Goal: Task Accomplishment & Management: Manage account settings

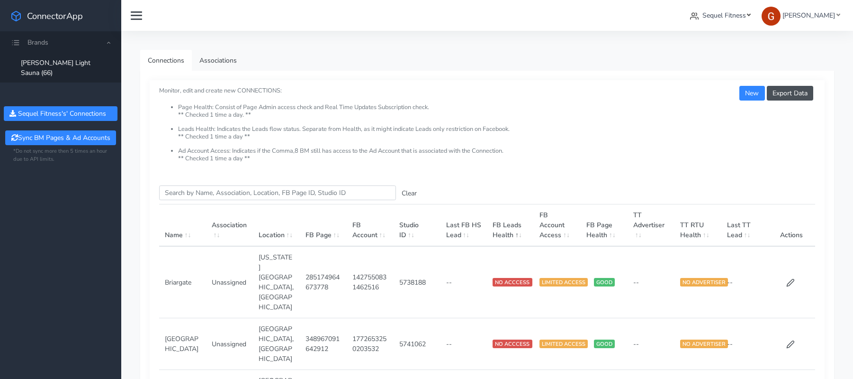
click at [709, 11] on span "Sequel Fitness" at bounding box center [725, 15] width 44 height 9
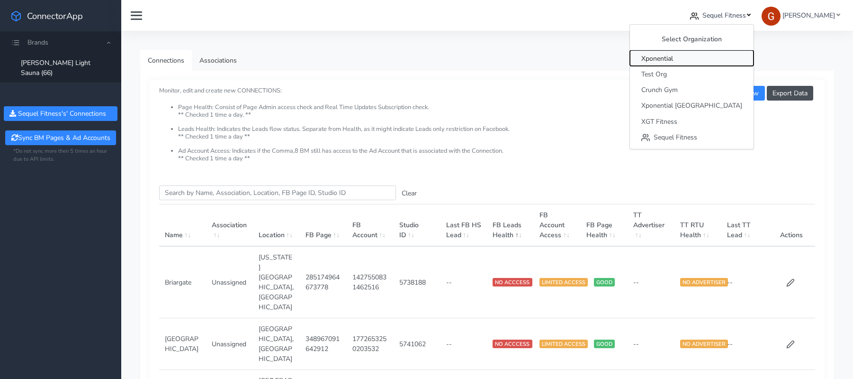
click at [673, 59] on span "Xponential" at bounding box center [657, 58] width 32 height 9
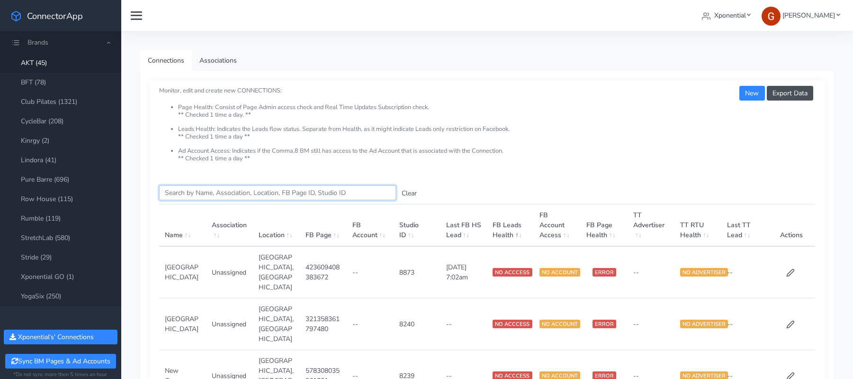
click at [231, 190] on input "Search this table" at bounding box center [277, 192] width 237 height 15
click at [53, 218] on link "Rumble (119)" at bounding box center [60, 217] width 121 height 19
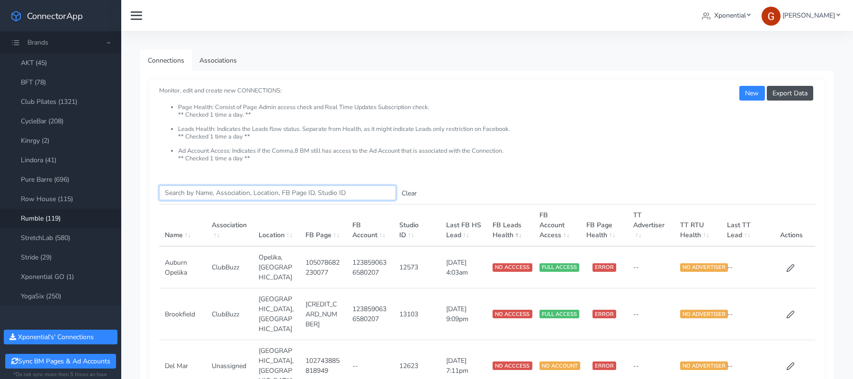
click at [175, 195] on input "Search this table" at bounding box center [277, 192] width 237 height 15
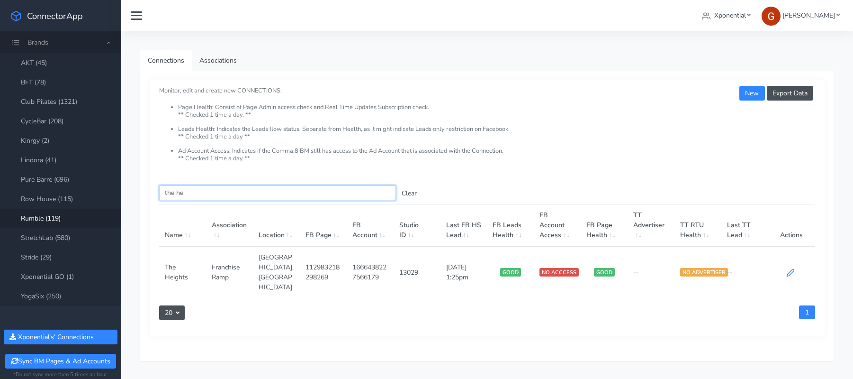
type input "the he"
click at [794, 268] on icon at bounding box center [790, 272] width 9 height 9
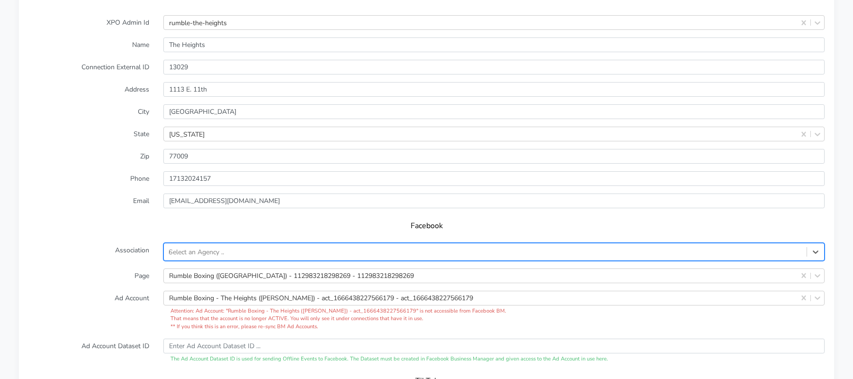
scroll to position [790, 0]
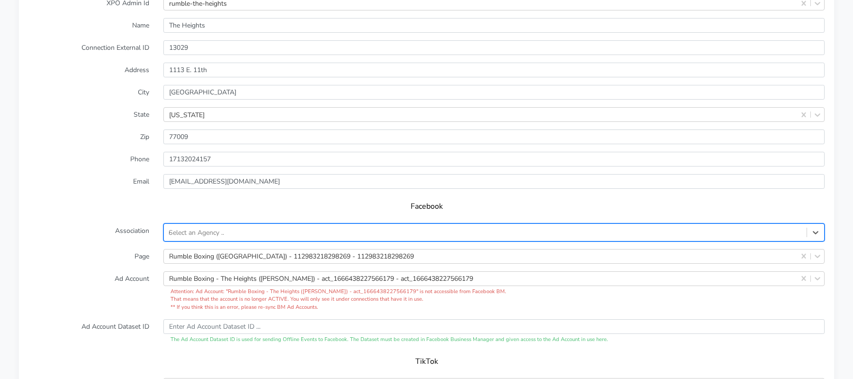
type input "unas"
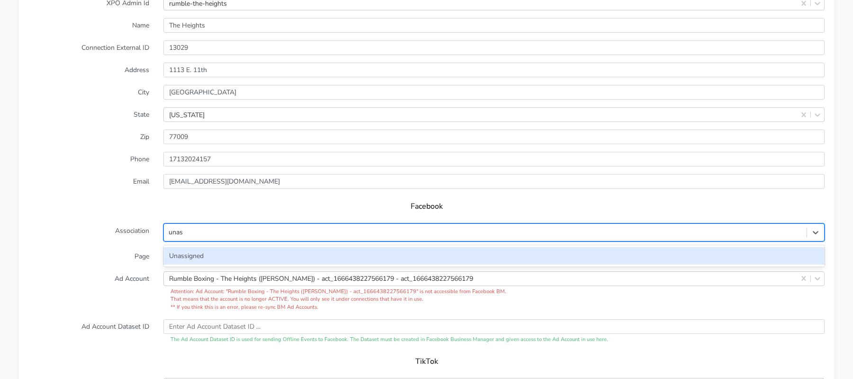
click at [451, 247] on div "Unassigned" at bounding box center [493, 256] width 661 height 18
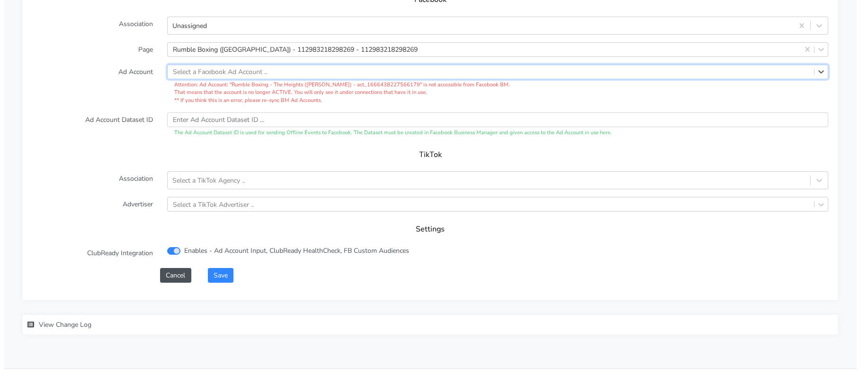
scroll to position [1000, 0]
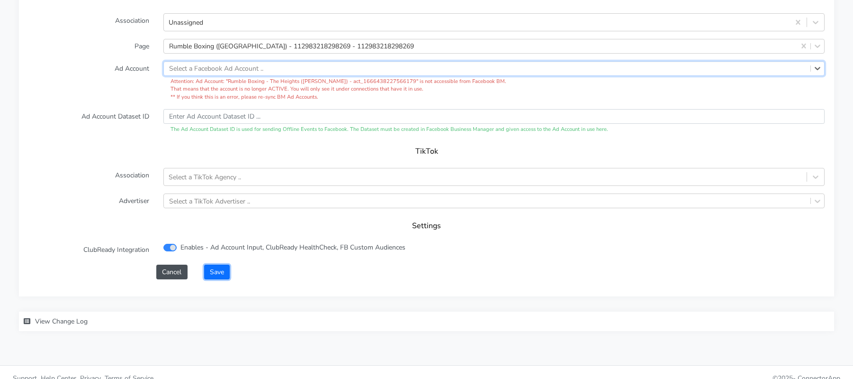
click at [215, 264] on button "Save" at bounding box center [217, 271] width 26 height 15
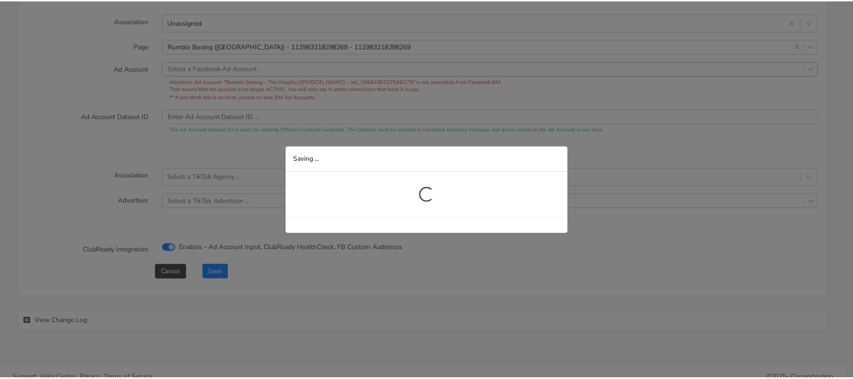
scroll to position [199, 0]
